Goal: Task Accomplishment & Management: Manage account settings

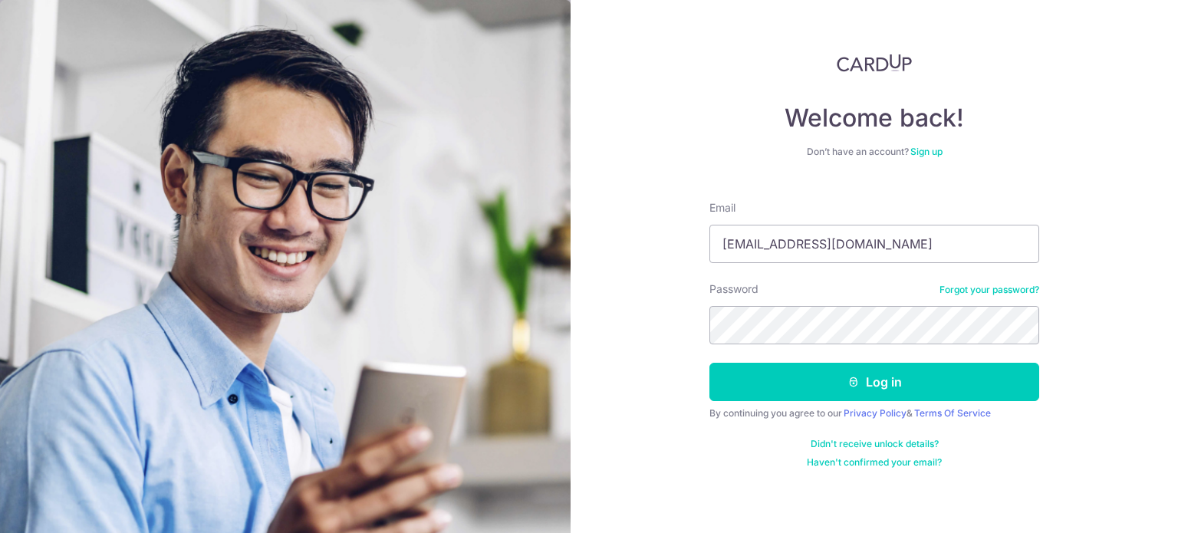
click at [710, 363] on button "Log in" at bounding box center [875, 382] width 330 height 38
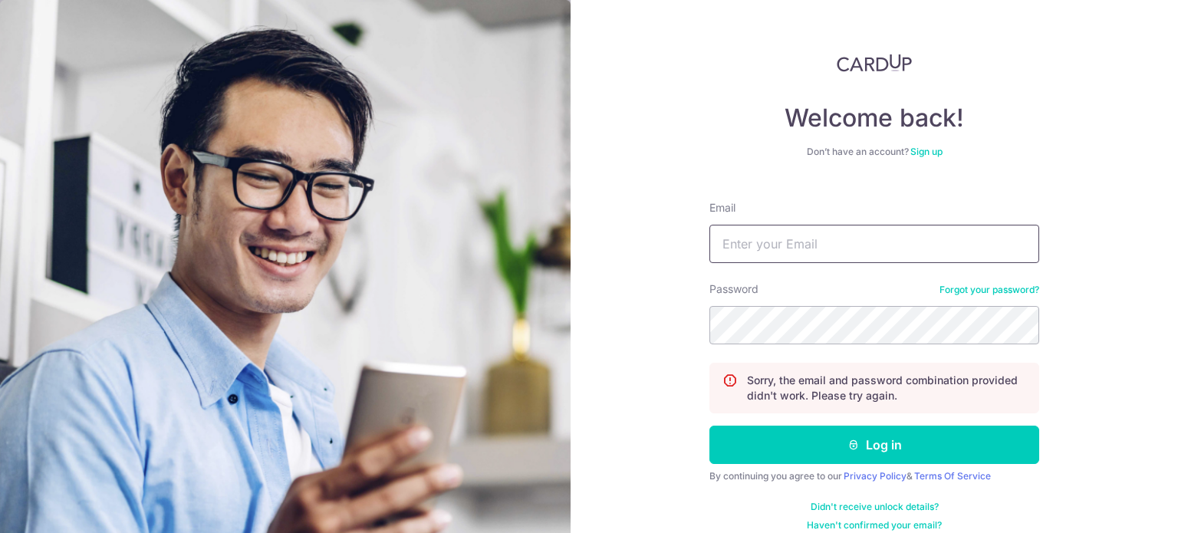
click at [782, 248] on input "Email" at bounding box center [875, 244] width 330 height 38
type input "[EMAIL_ADDRESS][DOMAIN_NAME]"
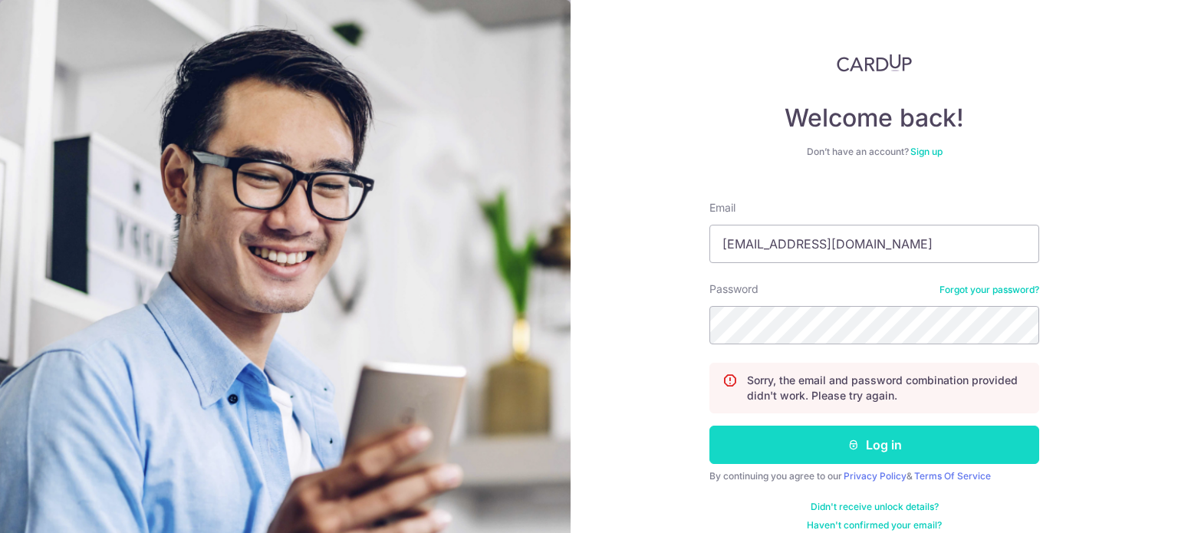
click at [848, 445] on icon "submit" at bounding box center [854, 445] width 12 height 12
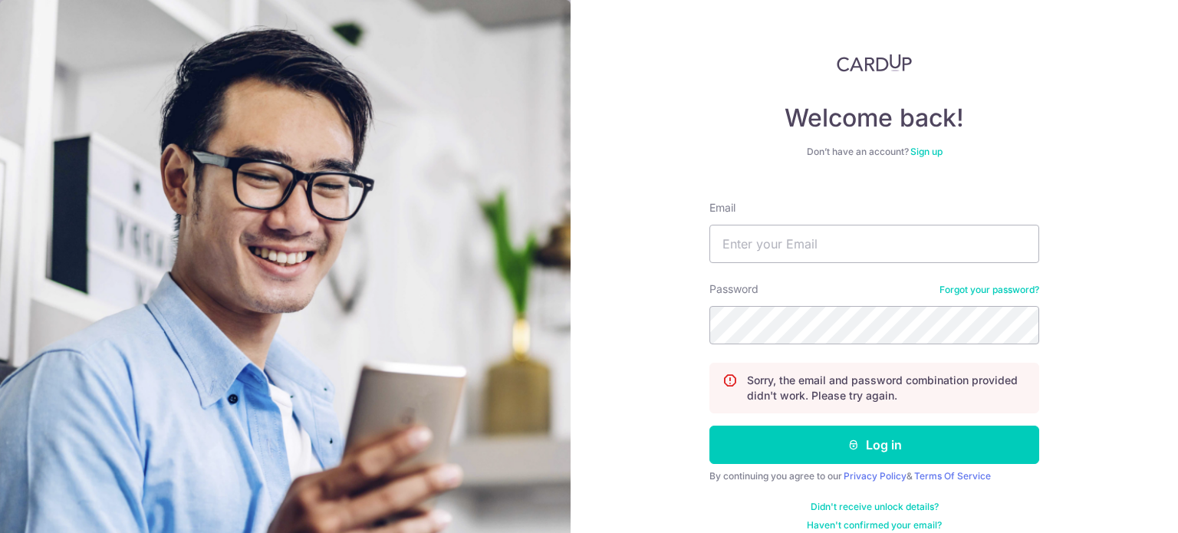
type input "[EMAIL_ADDRESS][DOMAIN_NAME]"
click at [710, 426] on button "Log in" at bounding box center [875, 445] width 330 height 38
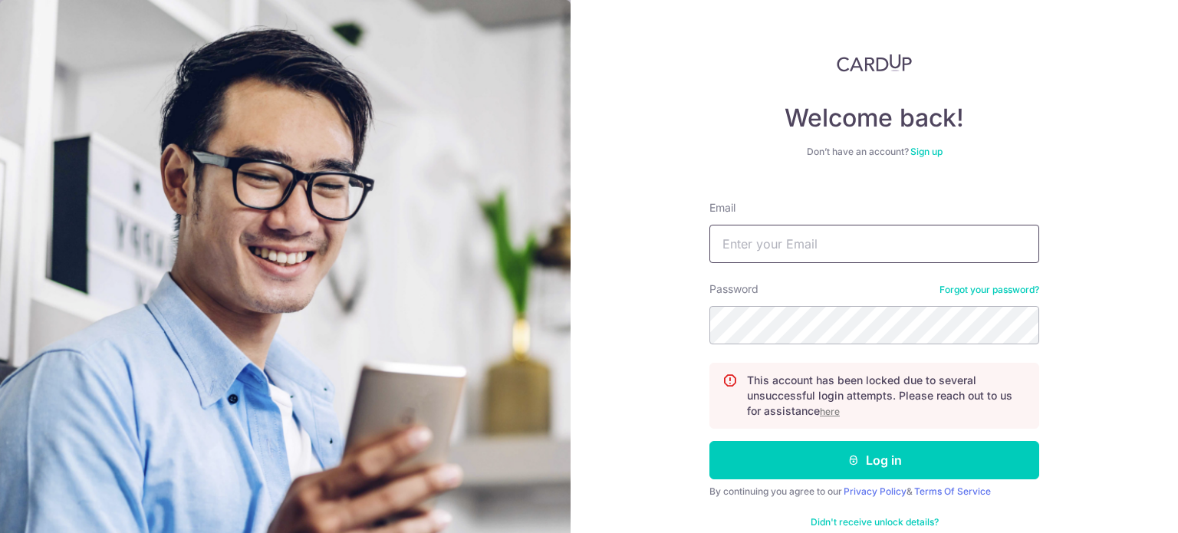
click at [772, 236] on input "Email" at bounding box center [875, 244] width 330 height 38
click at [825, 416] on u "here" at bounding box center [830, 412] width 20 height 12
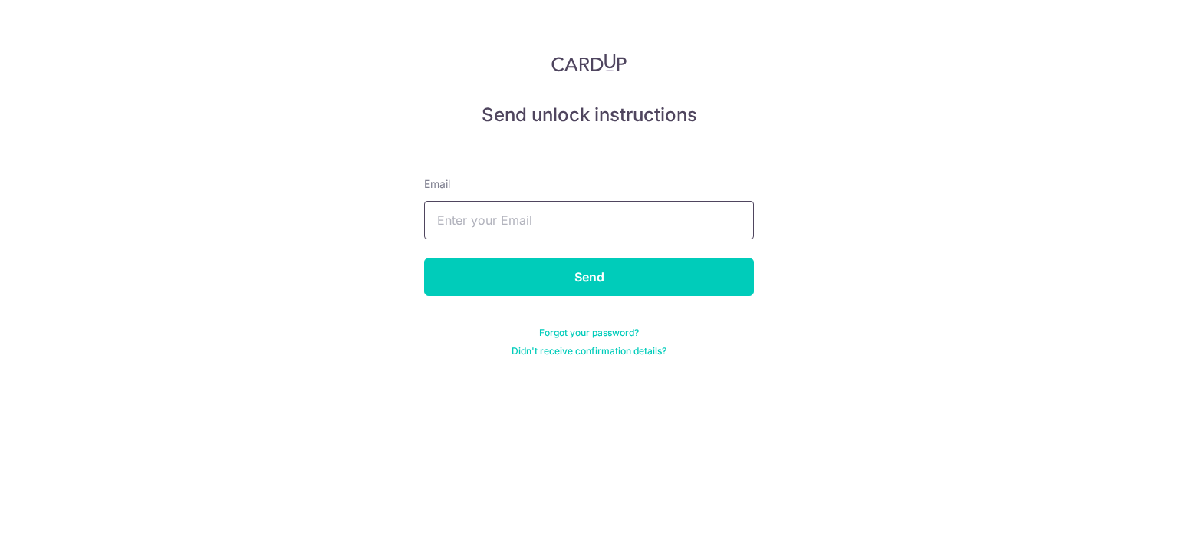
click at [476, 216] on input "text" at bounding box center [589, 220] width 330 height 38
type input "[EMAIL_ADDRESS][DOMAIN_NAME]"
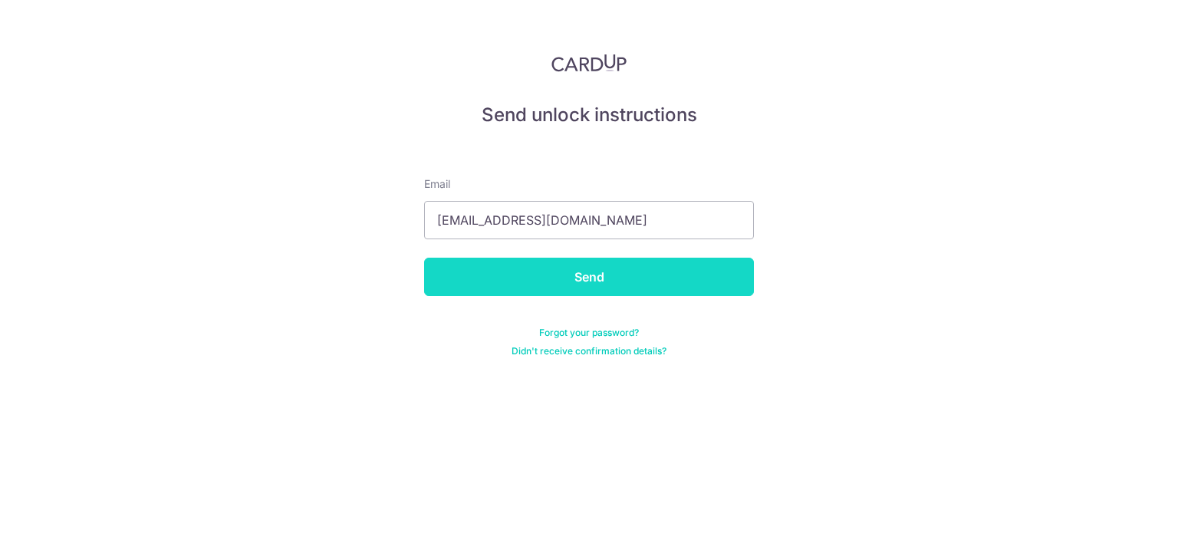
click at [544, 292] on input "Send" at bounding box center [589, 277] width 330 height 38
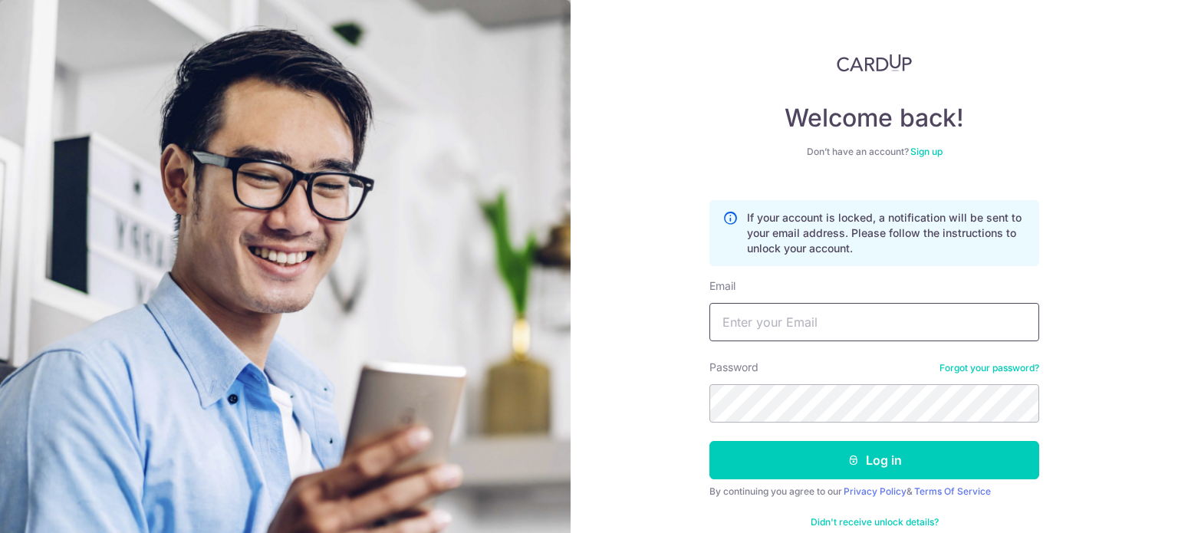
click at [821, 319] on input "Email" at bounding box center [875, 322] width 330 height 38
type input "[EMAIL_ADDRESS][DOMAIN_NAME]"
click at [957, 369] on link "Forgot your password?" at bounding box center [990, 368] width 100 height 12
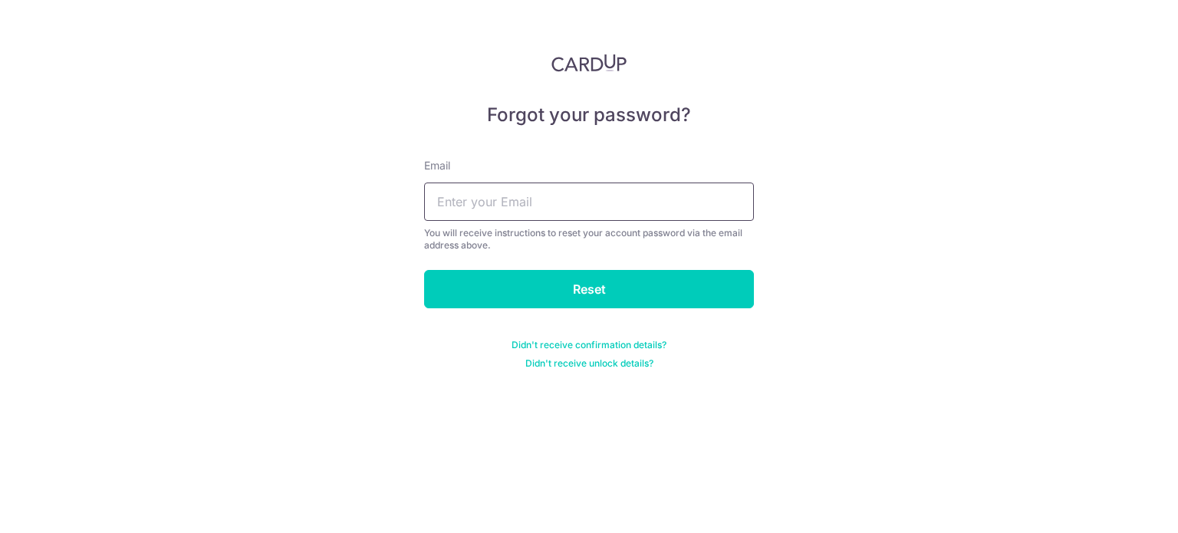
click at [548, 212] on input "text" at bounding box center [589, 202] width 330 height 38
type input "[EMAIL_ADDRESS][DOMAIN_NAME]"
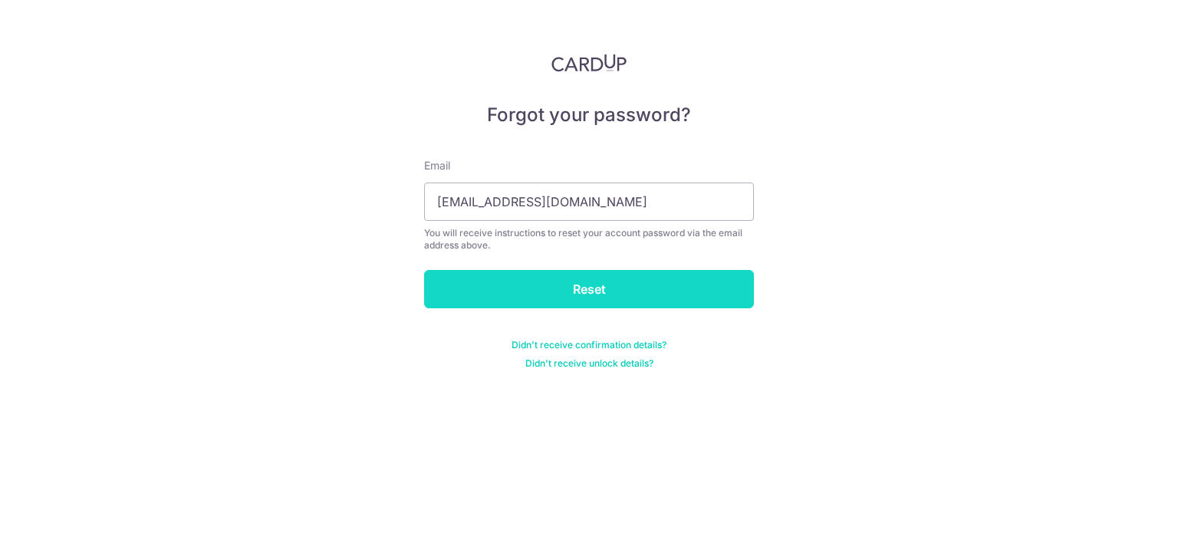
click at [586, 285] on input "Reset" at bounding box center [589, 289] width 330 height 38
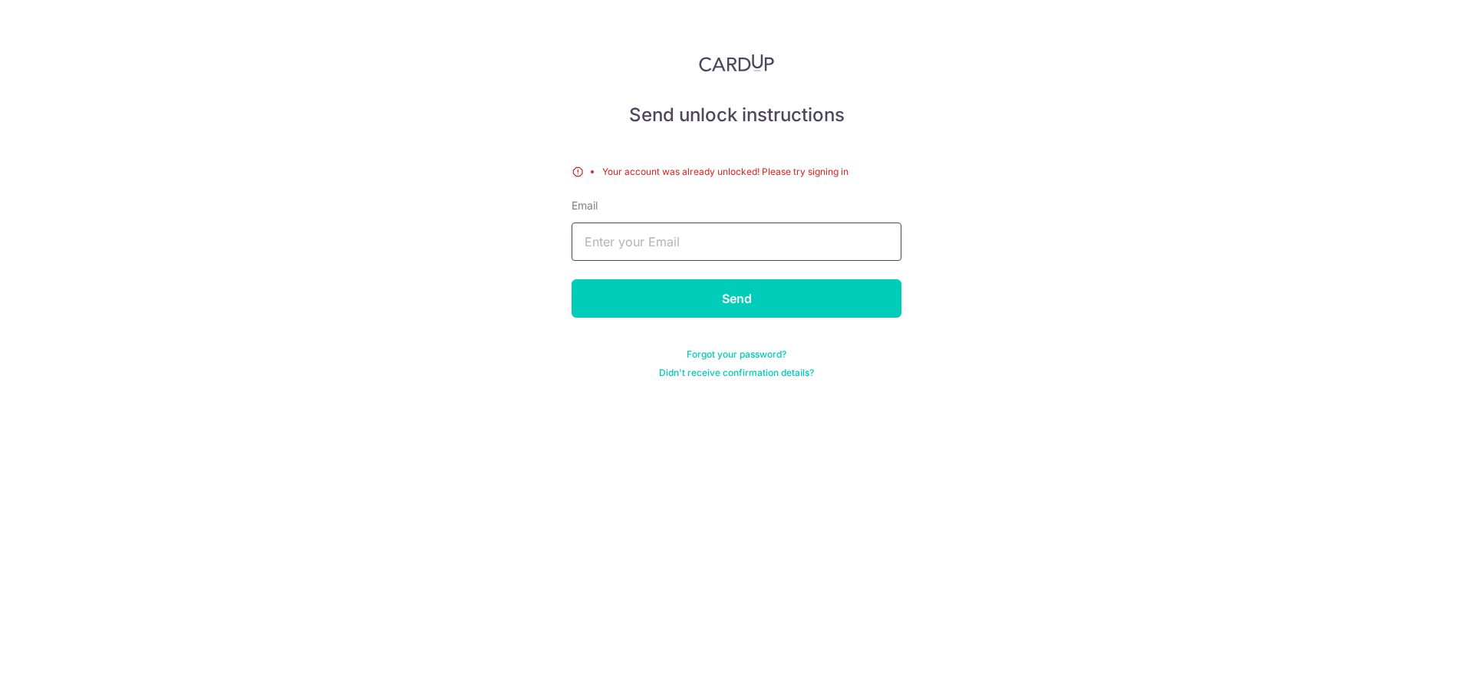
click at [764, 251] on input "text" at bounding box center [736, 241] width 330 height 38
type input "[EMAIL_ADDRESS][DOMAIN_NAME]"
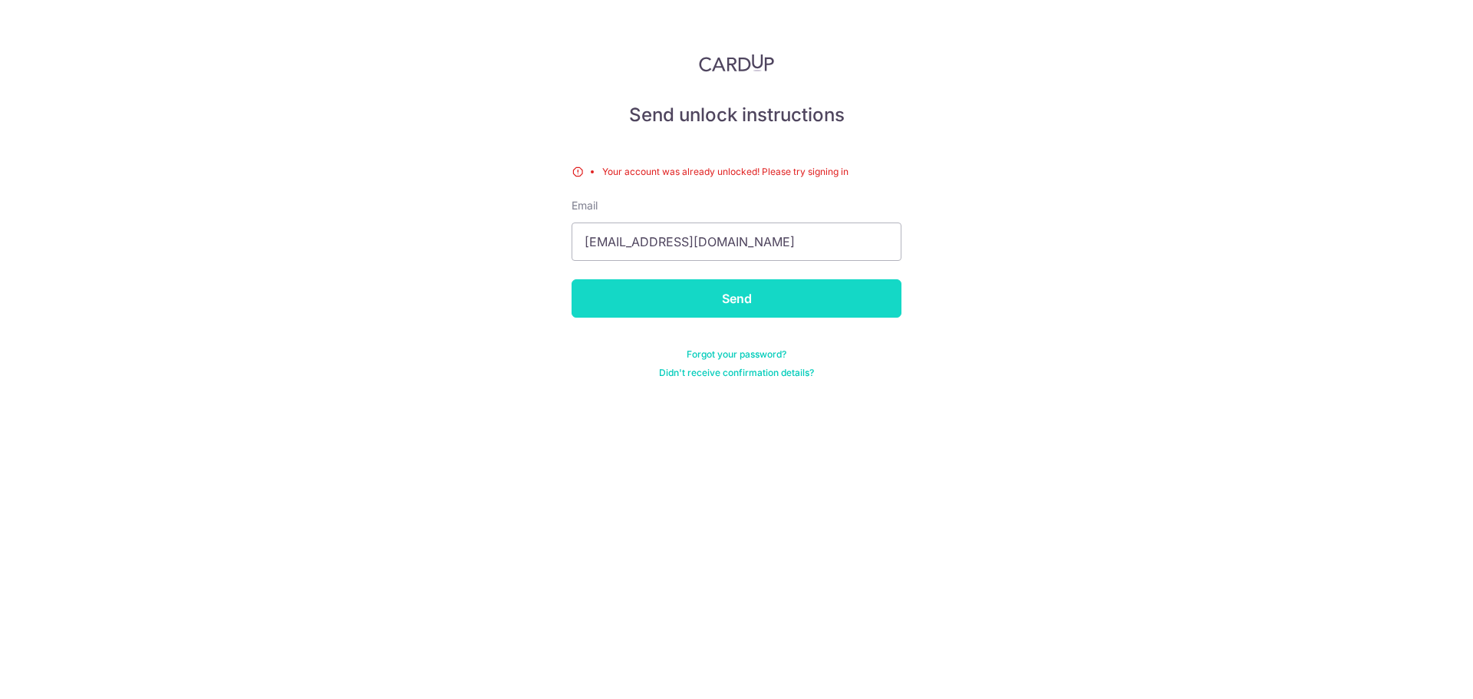
click at [757, 303] on input "Send" at bounding box center [736, 298] width 330 height 38
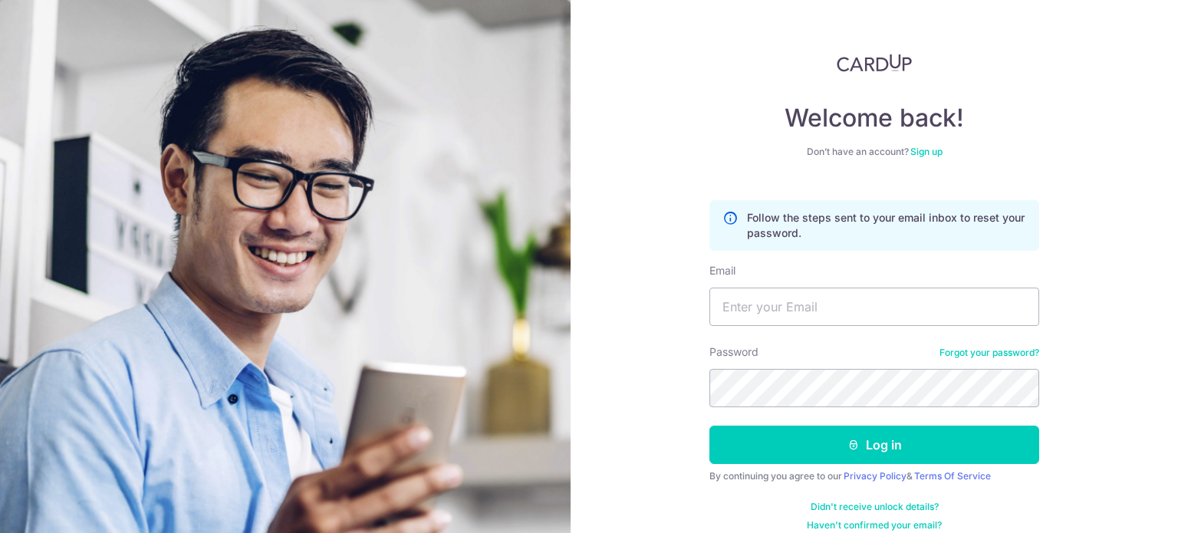
type input "[EMAIL_ADDRESS][DOMAIN_NAME]"
click at [710, 426] on button "Log in" at bounding box center [875, 445] width 330 height 38
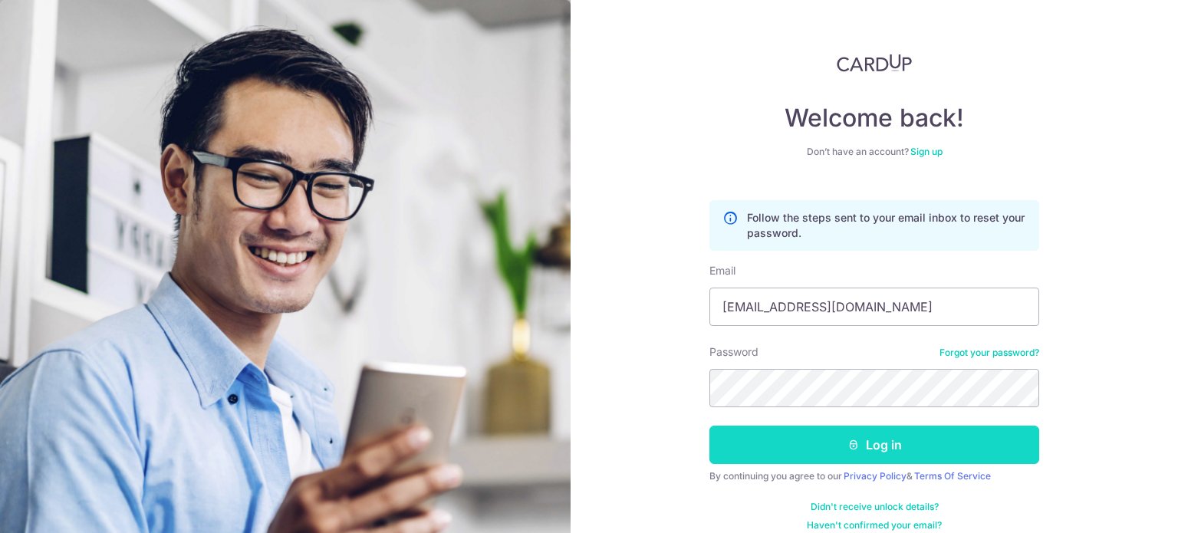
click at [902, 457] on button "Log in" at bounding box center [875, 445] width 330 height 38
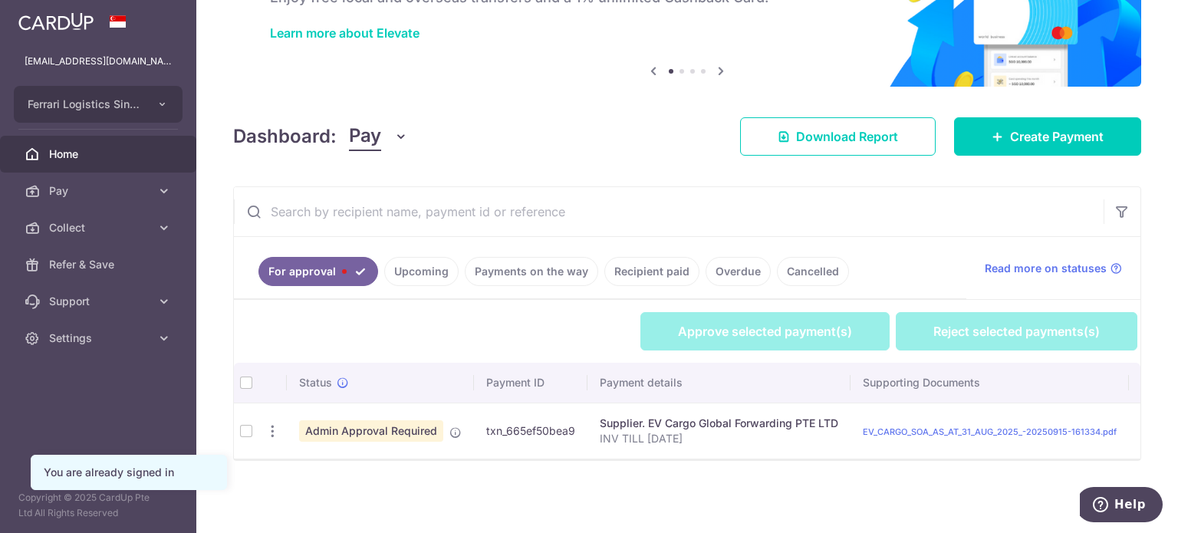
click at [372, 422] on span "Admin Approval Required" at bounding box center [371, 430] width 144 height 21
click at [271, 423] on icon "button" at bounding box center [273, 431] width 16 height 16
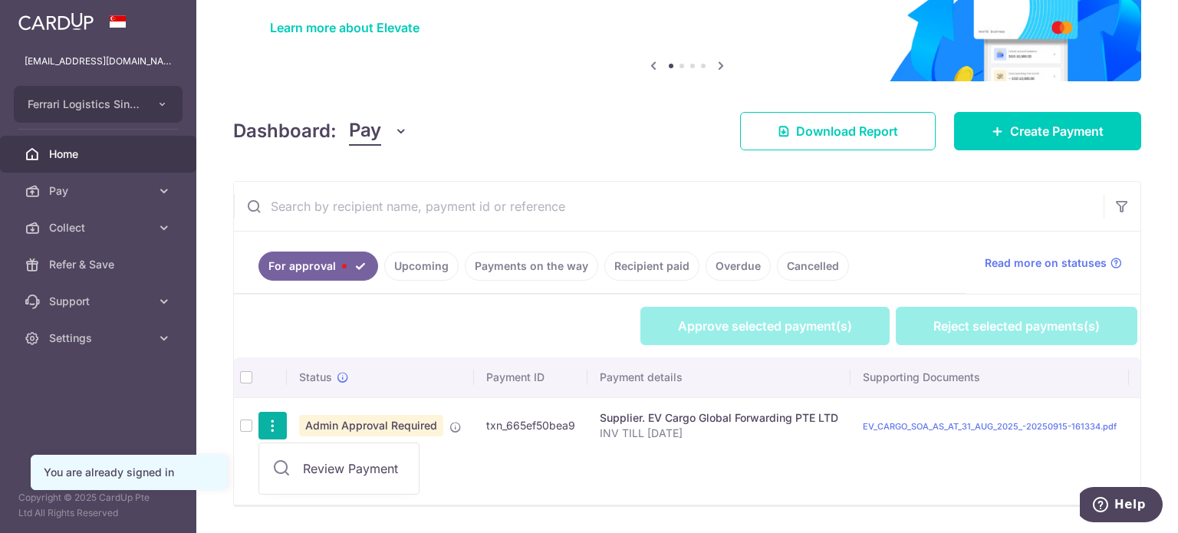
click at [324, 461] on span "Review Payment" at bounding box center [354, 468] width 103 height 18
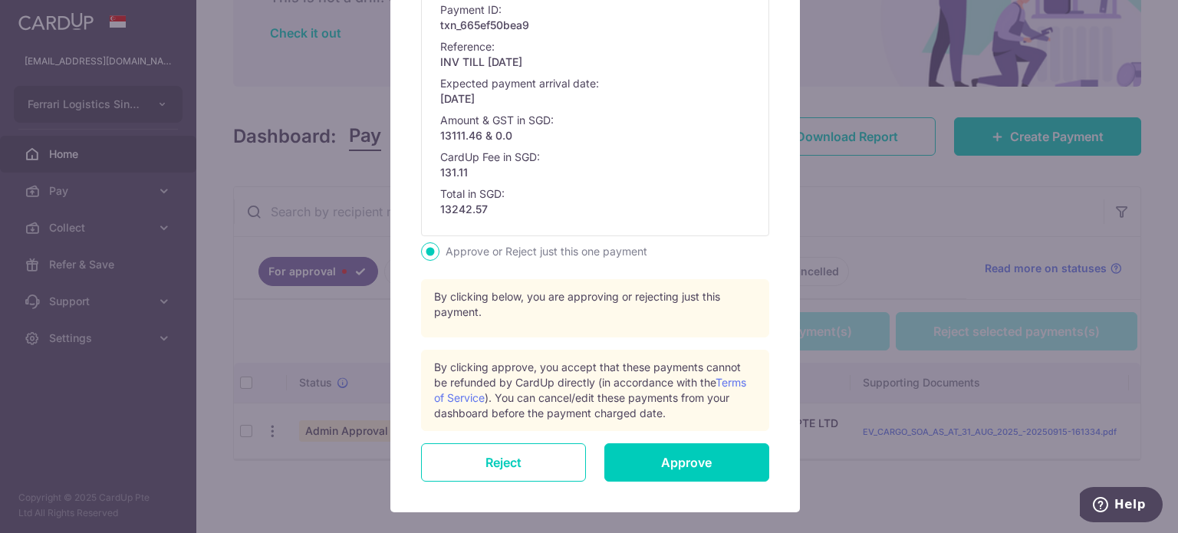
scroll to position [460, 0]
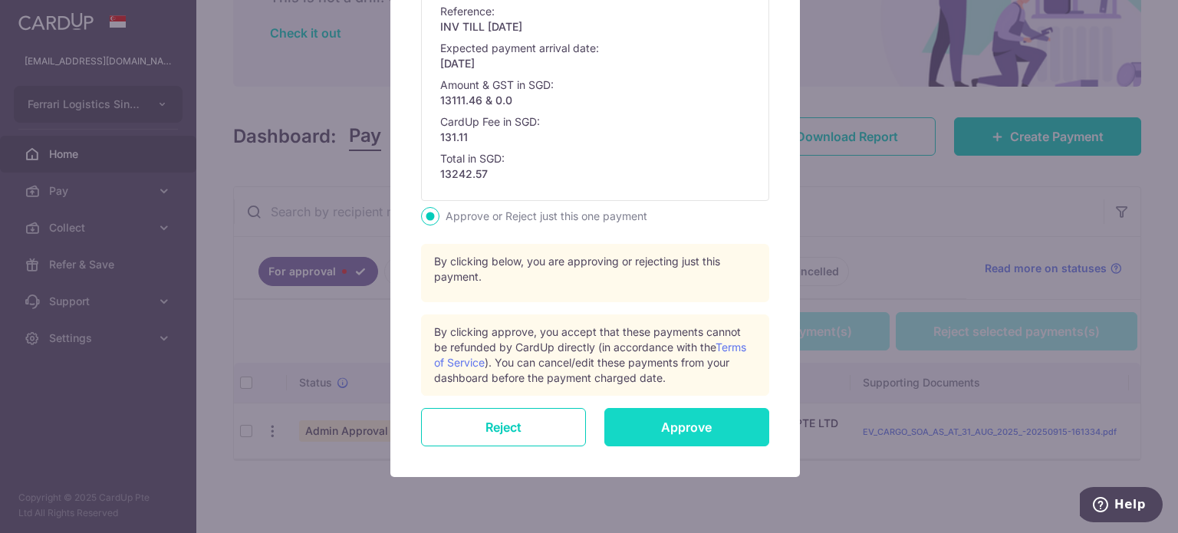
click at [662, 423] on input "Approve" at bounding box center [686, 427] width 165 height 38
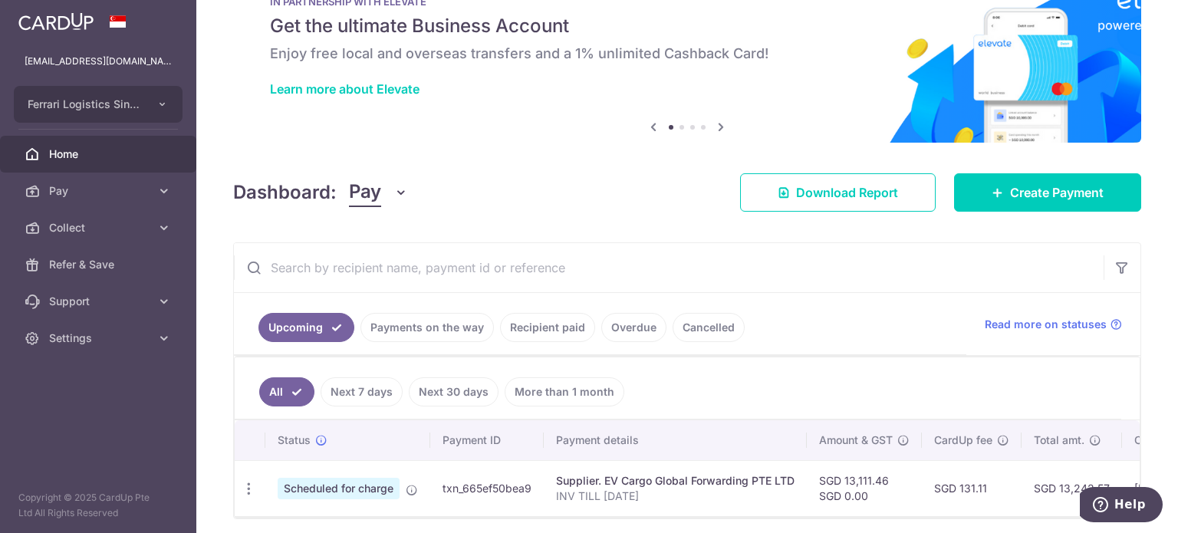
scroll to position [117, 0]
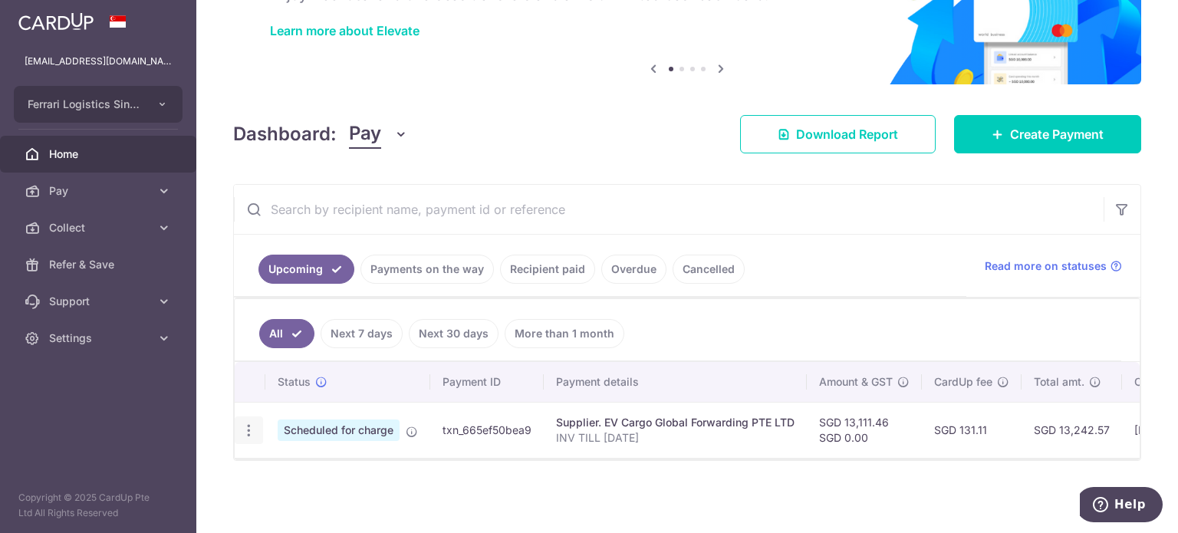
click at [249, 423] on icon "button" at bounding box center [249, 431] width 16 height 16
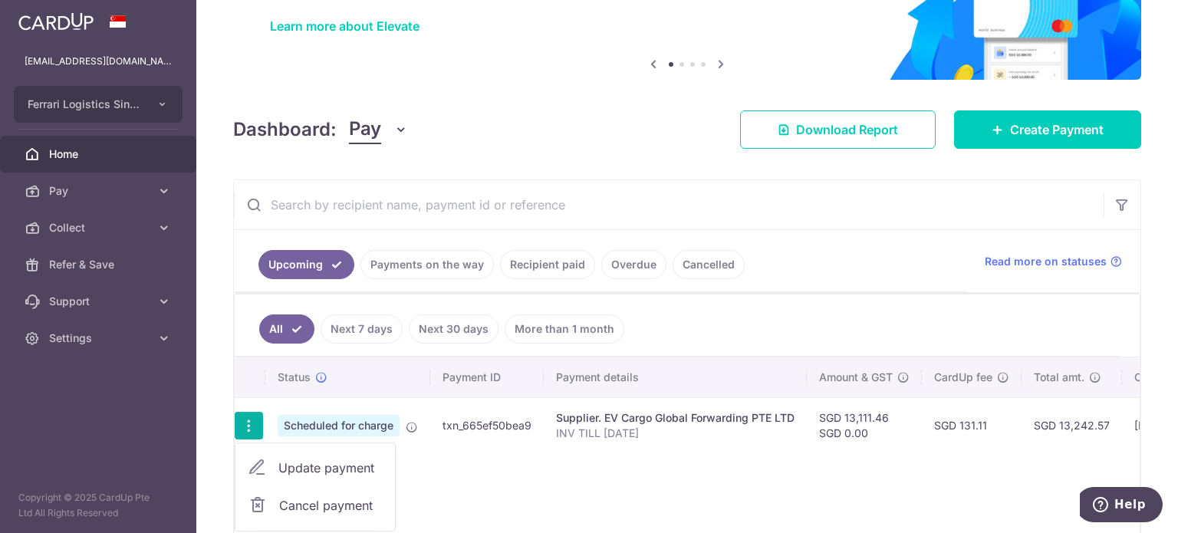
click at [878, 266] on ul "Upcoming Payments on the way Recipient paid Overdue Cancelled" at bounding box center [600, 261] width 733 height 62
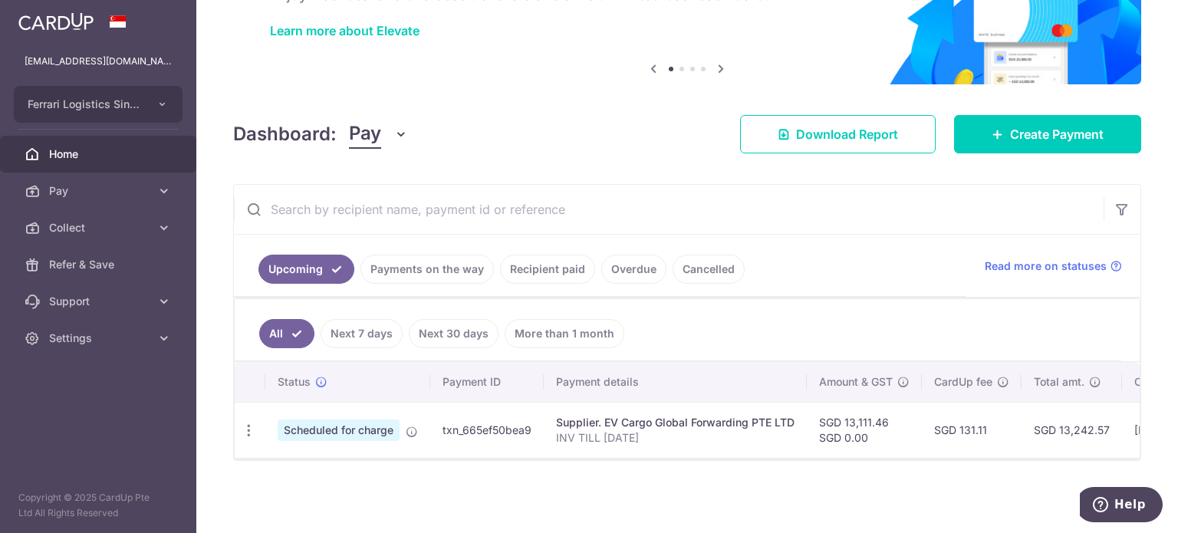
scroll to position [0, 0]
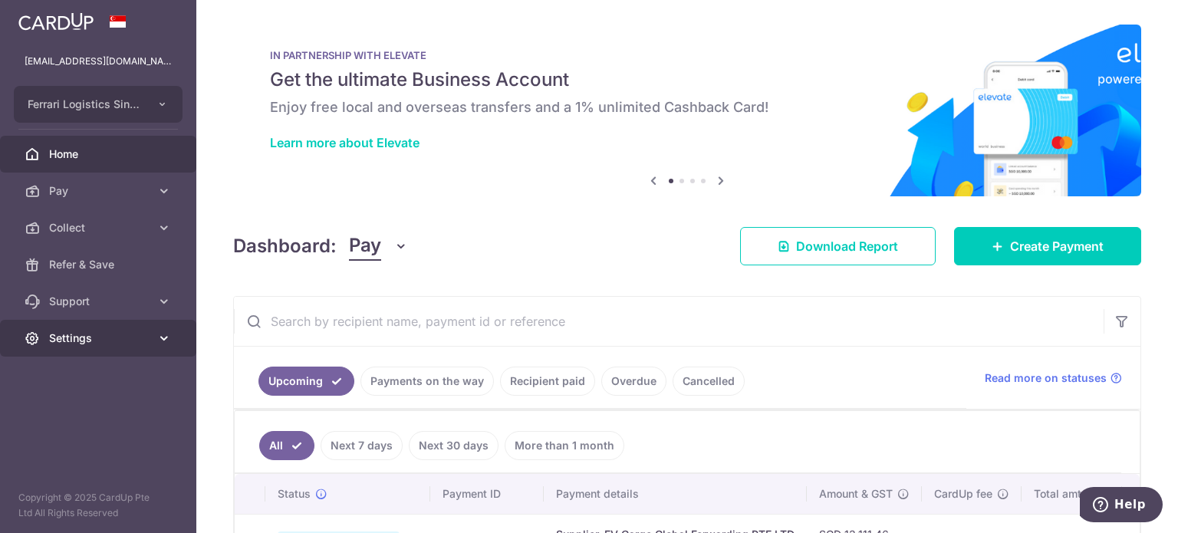
click at [83, 338] on span "Settings" at bounding box center [99, 338] width 101 height 15
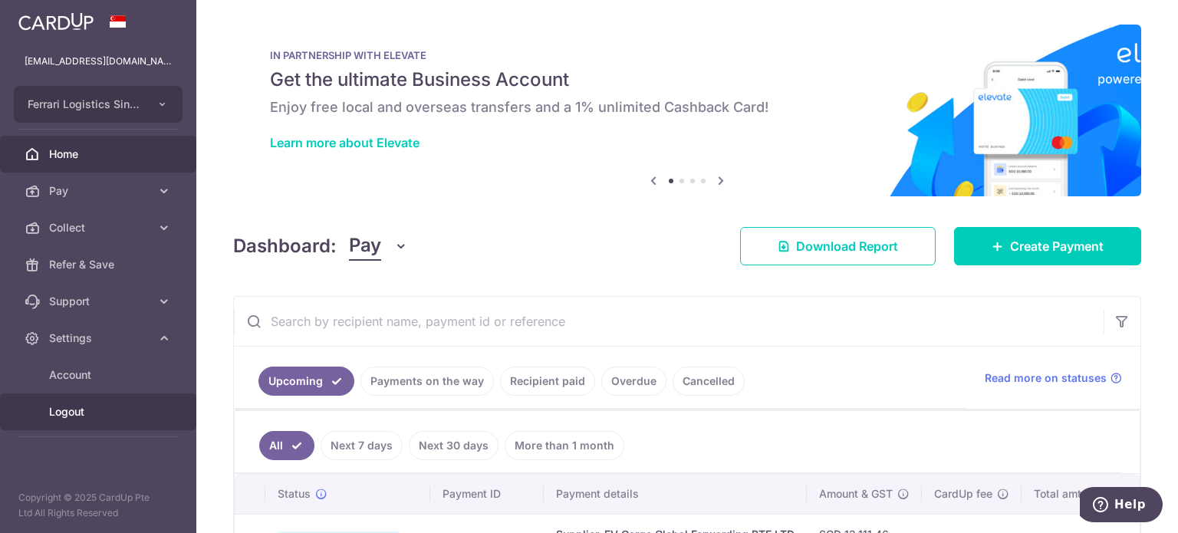
click at [100, 410] on span "Logout" at bounding box center [99, 411] width 101 height 15
